Goal: Task Accomplishment & Management: Manage account settings

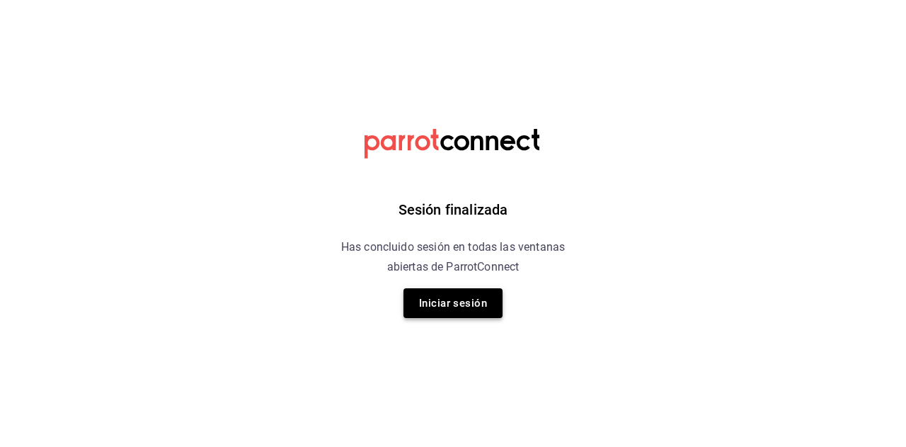
click at [469, 297] on button "Iniciar sesión" at bounding box center [452, 303] width 99 height 30
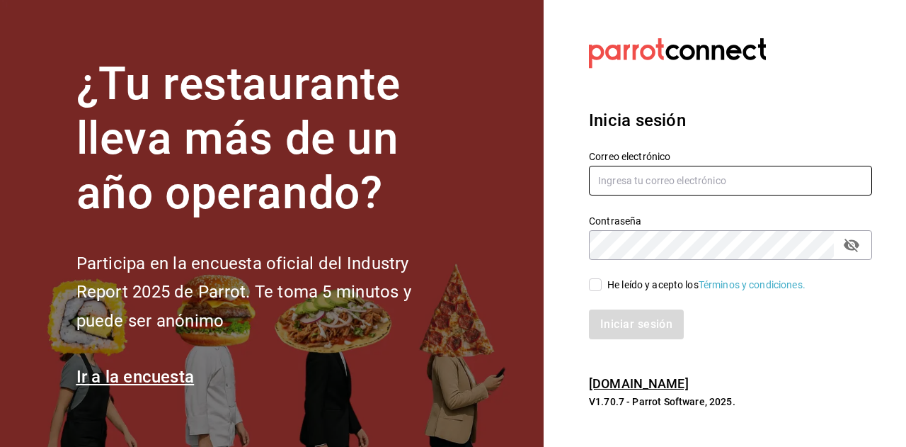
type input "[EMAIL_ADDRESS][DOMAIN_NAME]"
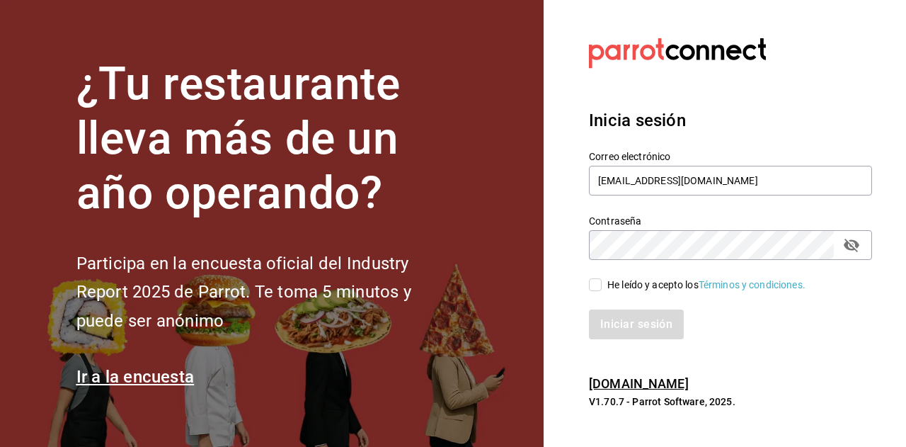
click at [596, 283] on input "He leído y acepto los Términos y condiciones." at bounding box center [595, 284] width 13 height 13
checkbox input "true"
click at [611, 326] on button "Iniciar sesión" at bounding box center [637, 324] width 96 height 30
